Goal: Transaction & Acquisition: Purchase product/service

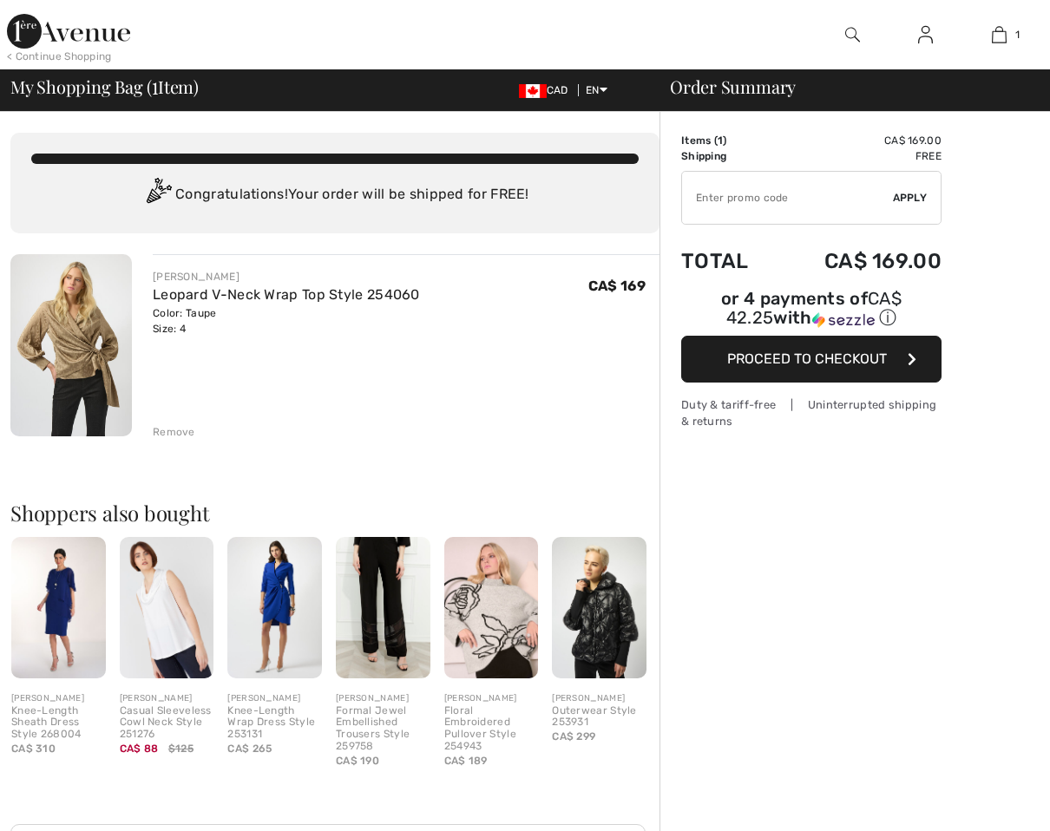
click at [158, 436] on div "Remove" at bounding box center [174, 432] width 43 height 16
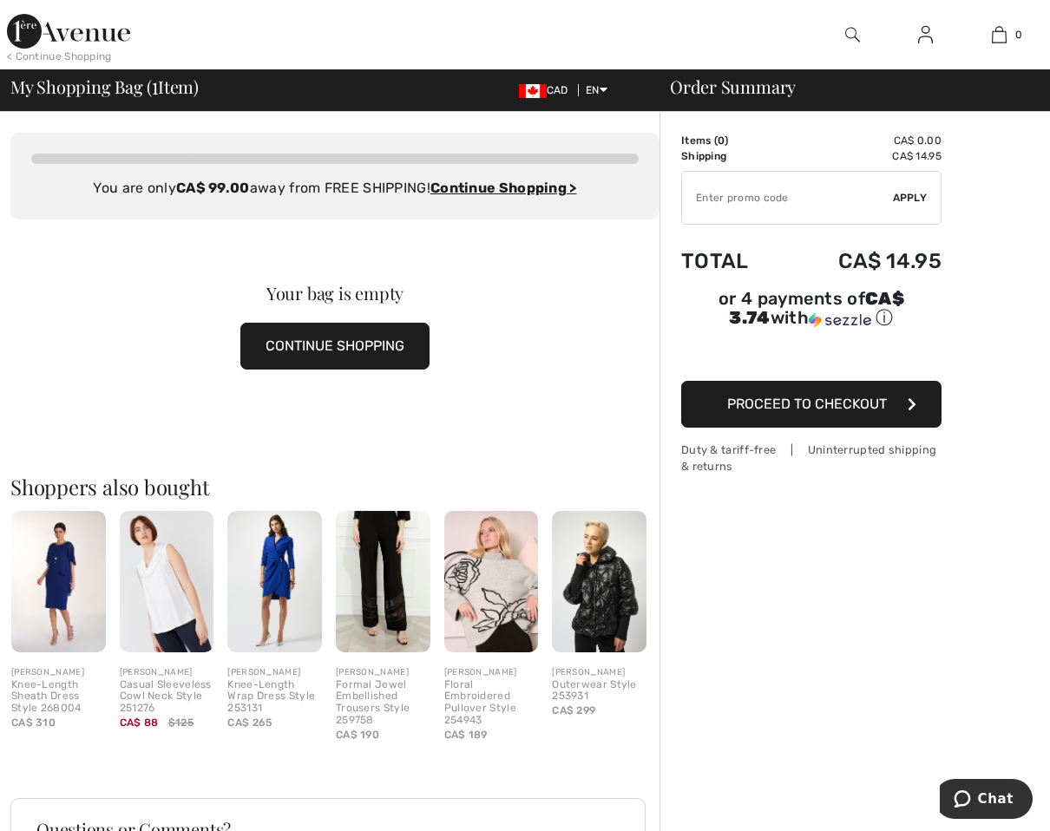
click at [86, 44] on img at bounding box center [68, 31] width 123 height 35
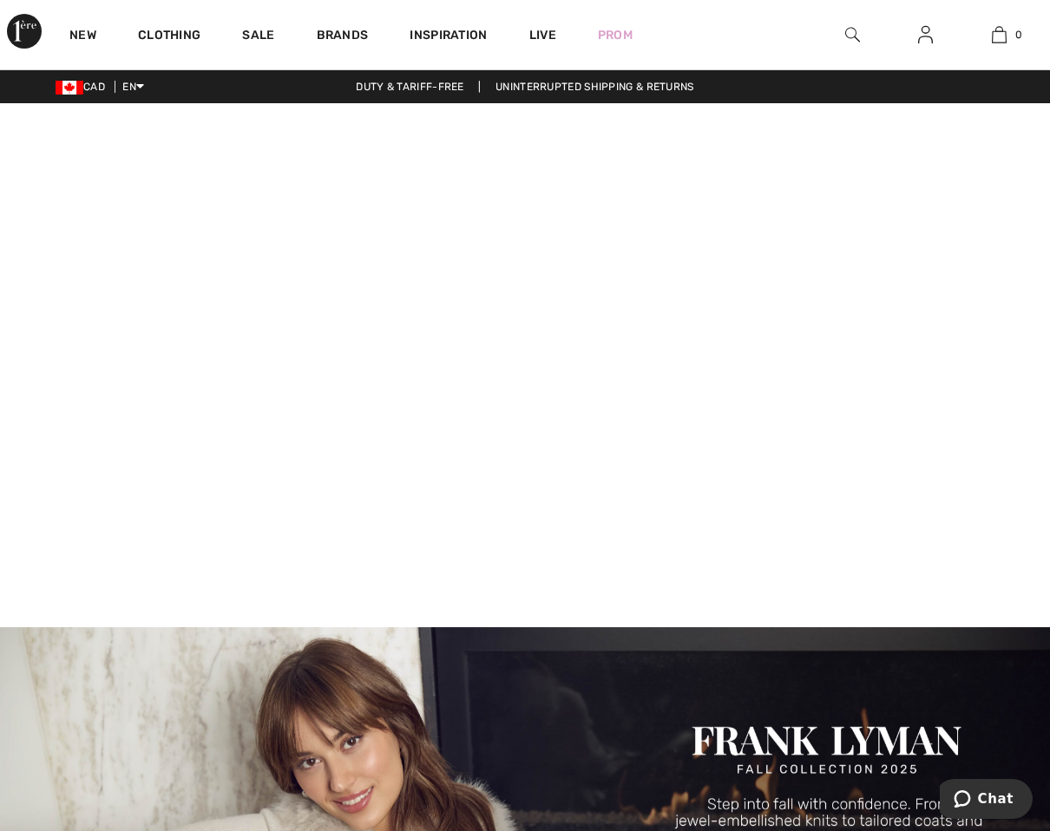
click at [862, 37] on div at bounding box center [853, 34] width 74 height 69
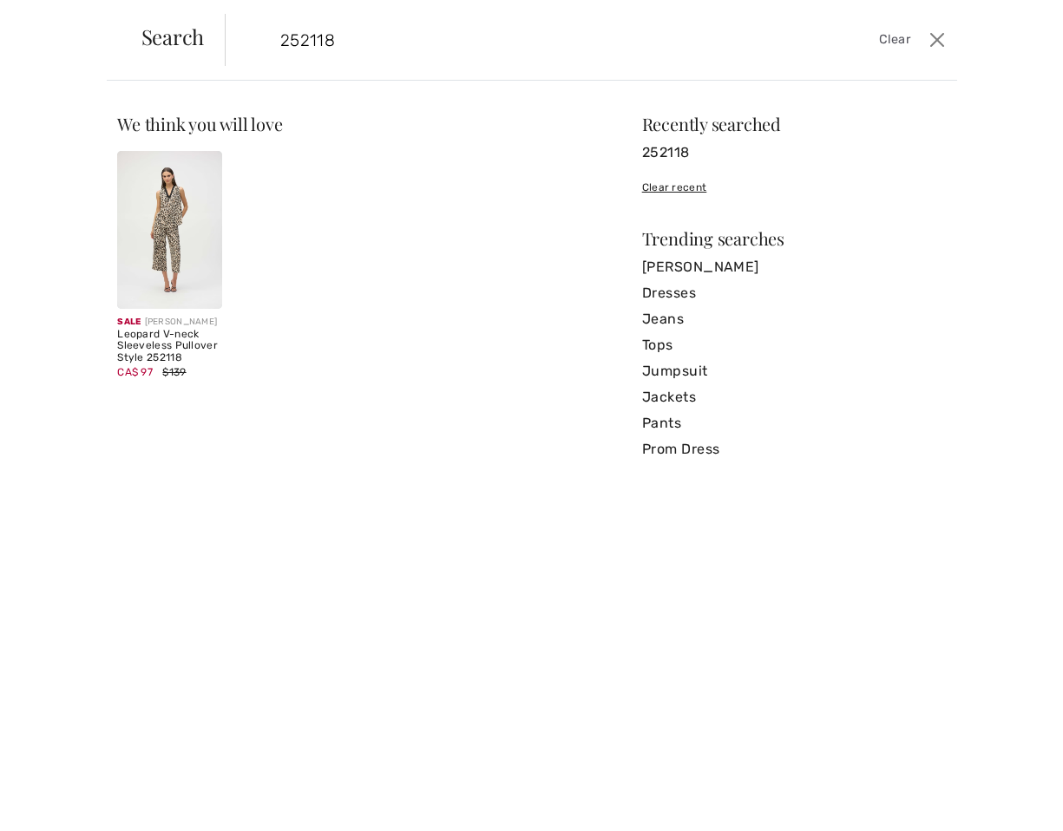
type input "252118"
click at [167, 221] on img at bounding box center [169, 230] width 105 height 158
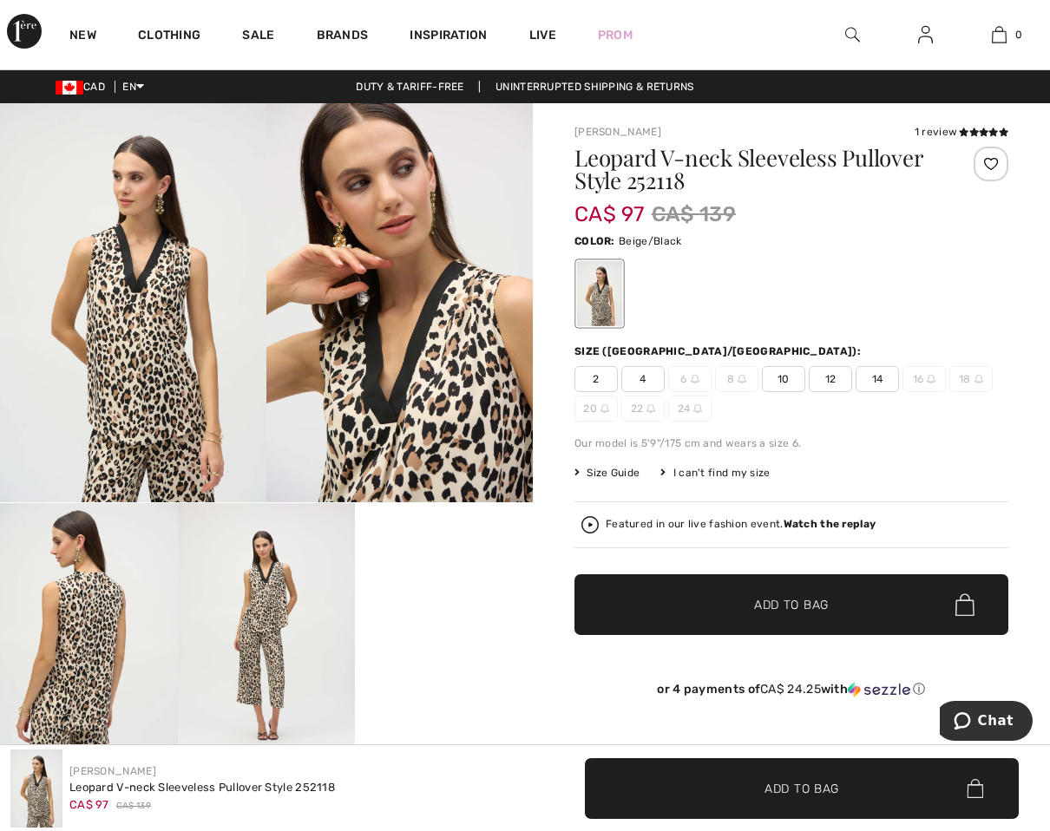
click at [880, 278] on div at bounding box center [791, 294] width 434 height 72
click at [7, 38] on img at bounding box center [24, 31] width 35 height 35
